Goal: Task Accomplishment & Management: Manage account settings

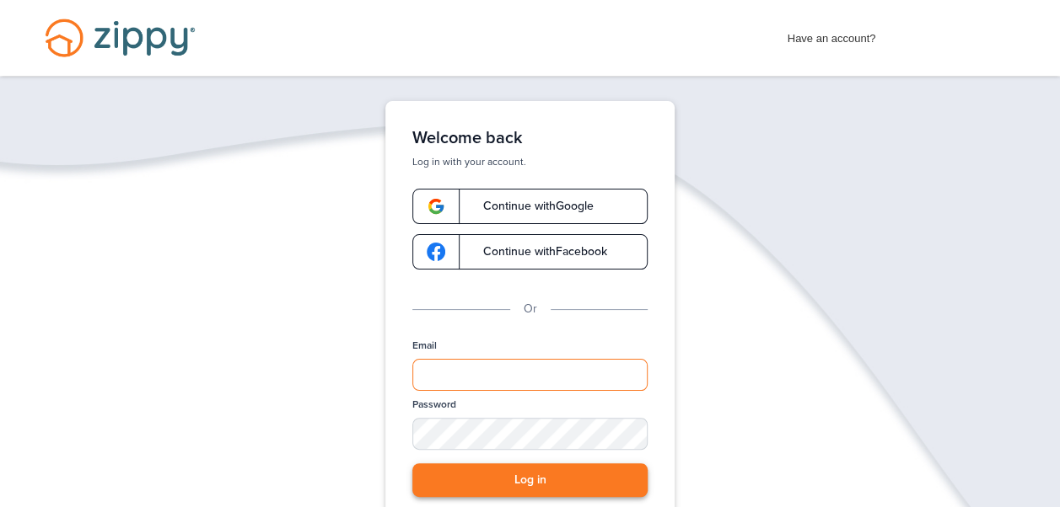
type input "**********"
click at [506, 486] on button "Log in" at bounding box center [529, 481] width 235 height 35
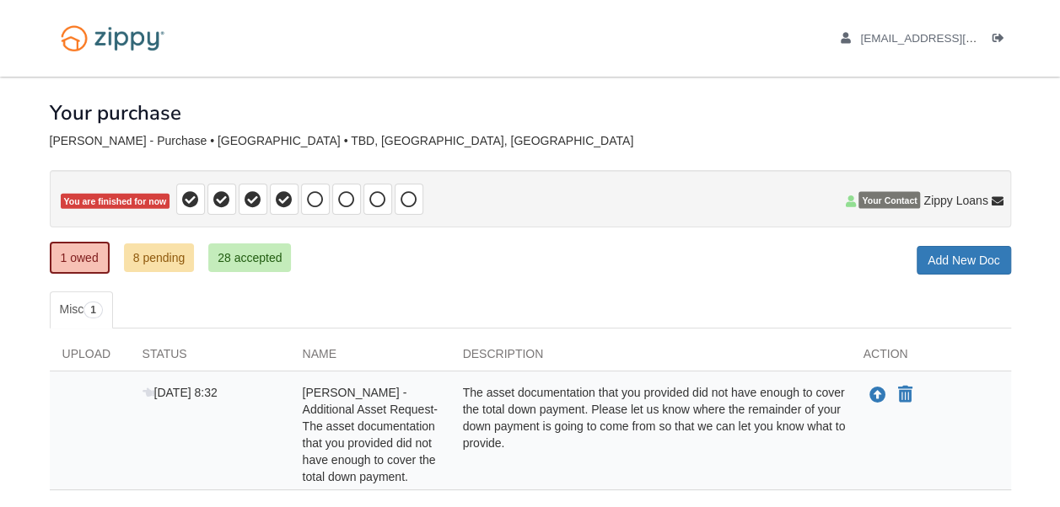
click at [996, 29] on div "[EMAIL_ADDRESS][DOMAIN_NAME] Logout" at bounding box center [906, 38] width 209 height 77
click at [995, 37] on icon "Log out" at bounding box center [998, 39] width 12 height 12
